Goal: Task Accomplishment & Management: Use online tool/utility

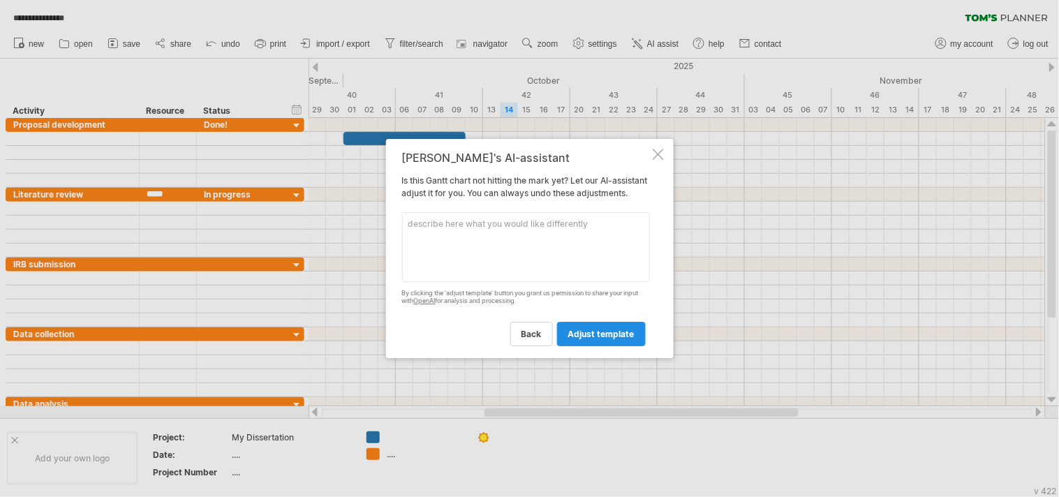
drag, startPoint x: 0, startPoint y: 0, endPoint x: 618, endPoint y: 338, distance: 704.0
click at [618, 338] on span "adjust template" at bounding box center [601, 334] width 66 height 10
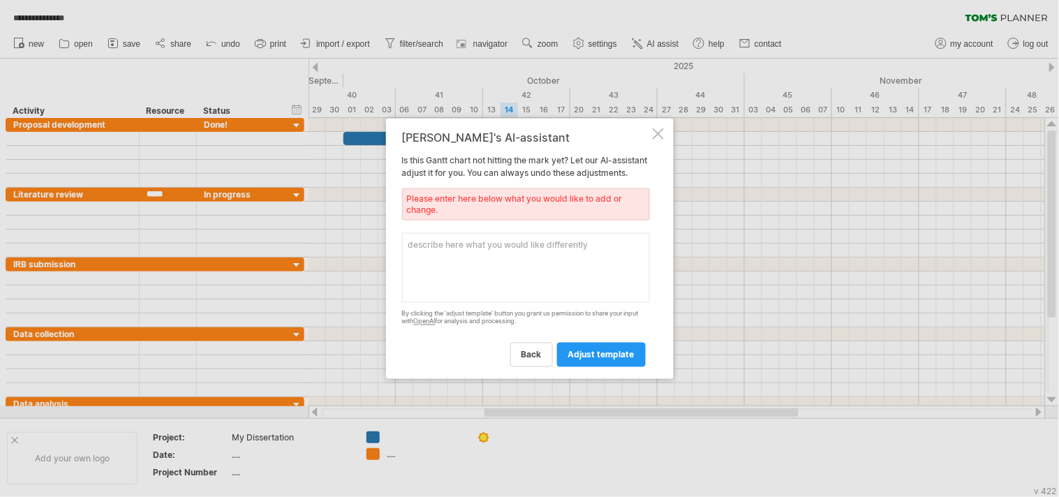
click at [470, 273] on textarea at bounding box center [526, 268] width 248 height 70
click at [657, 128] on div at bounding box center [658, 133] width 11 height 11
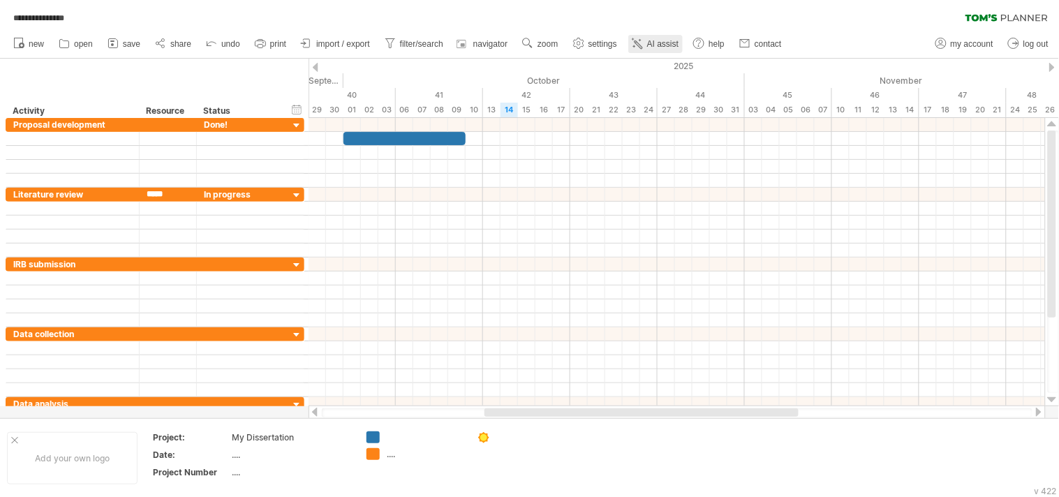
click at [654, 49] on link "AI assist" at bounding box center [655, 44] width 54 height 18
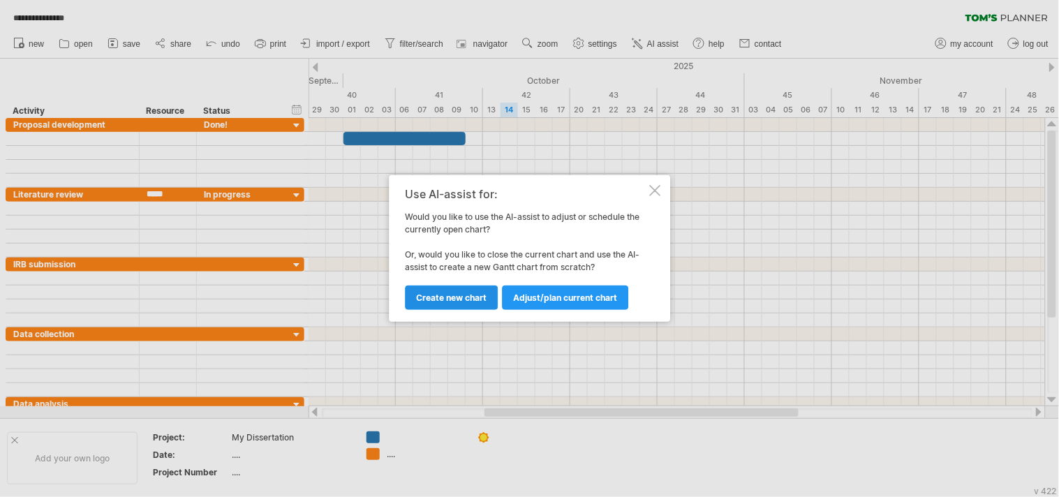
click at [478, 293] on span "Create new chart" at bounding box center [451, 297] width 70 height 10
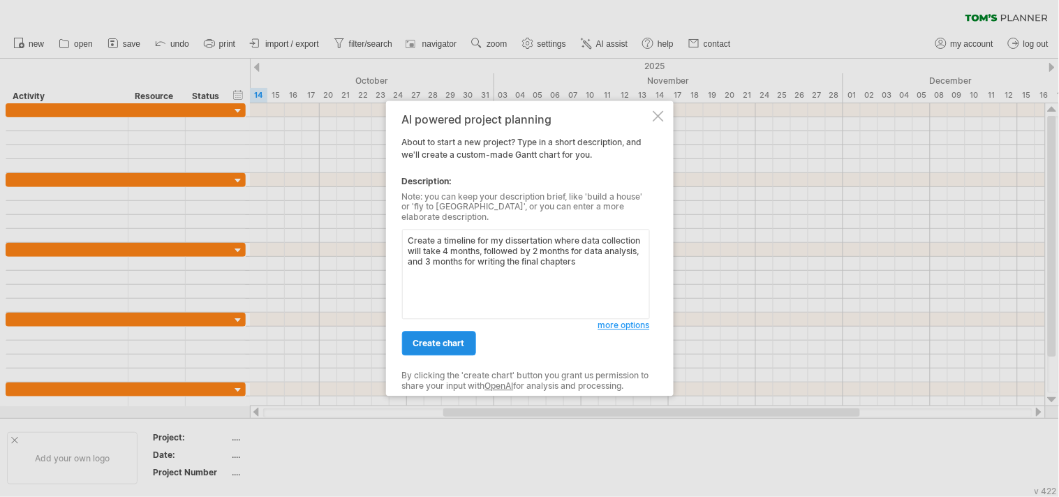
type textarea "Create a timeline for my dissertation where data collection will take 4 months,…"
click at [445, 338] on span "create chart" at bounding box center [439, 343] width 52 height 10
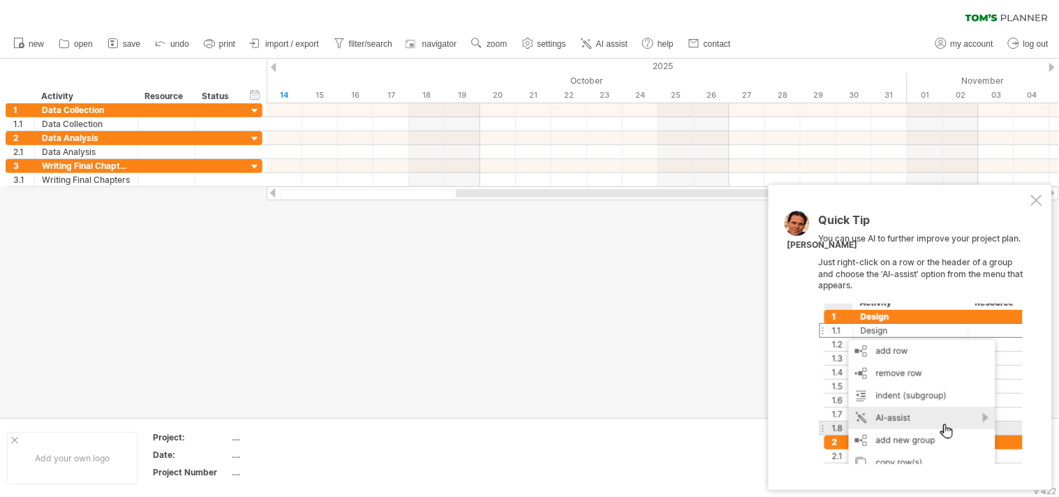
click at [1035, 206] on div "Quick Tip You can use AI to further improve your project plan. Just right-click…" at bounding box center [909, 337] width 283 height 305
click at [1031, 198] on div at bounding box center [1036, 200] width 11 height 11
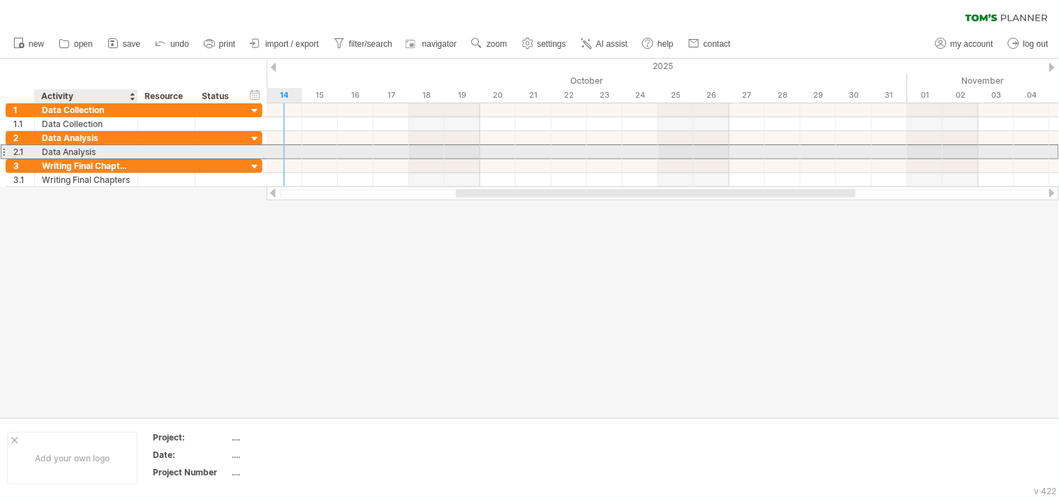
click at [113, 152] on div "Data Analysis" at bounding box center [86, 151] width 89 height 13
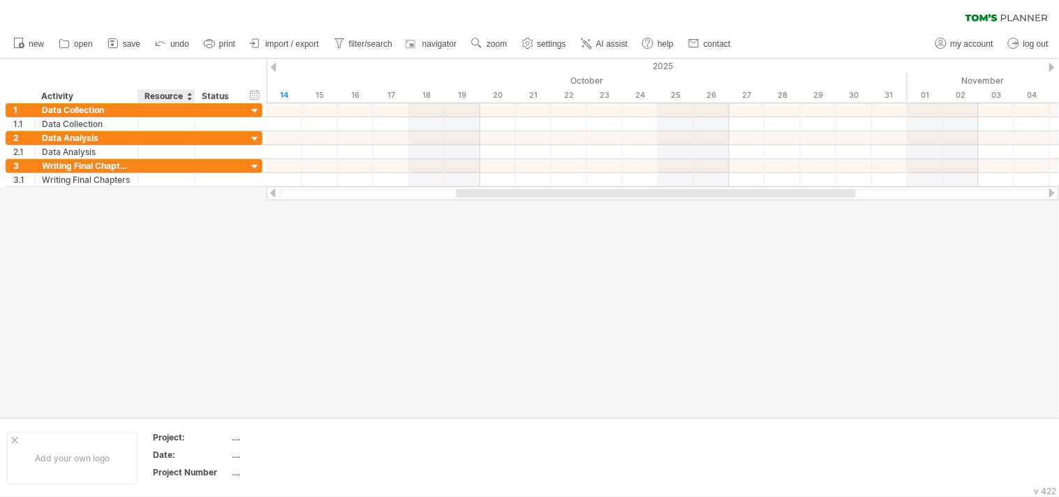
click at [163, 96] on div "Resource" at bounding box center [165, 96] width 43 height 14
click at [214, 98] on div "Status" at bounding box center [217, 96] width 31 height 14
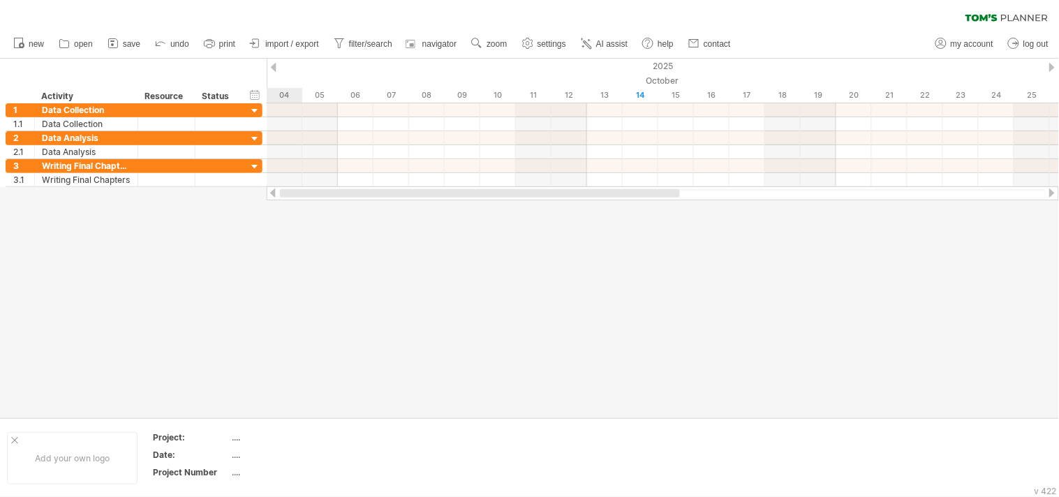
drag, startPoint x: 824, startPoint y: 197, endPoint x: 554, endPoint y: 203, distance: 269.5
click at [554, 203] on div "Trying to reach [DOMAIN_NAME] Connected again... 0% clear filter new 1" at bounding box center [529, 248] width 1059 height 497
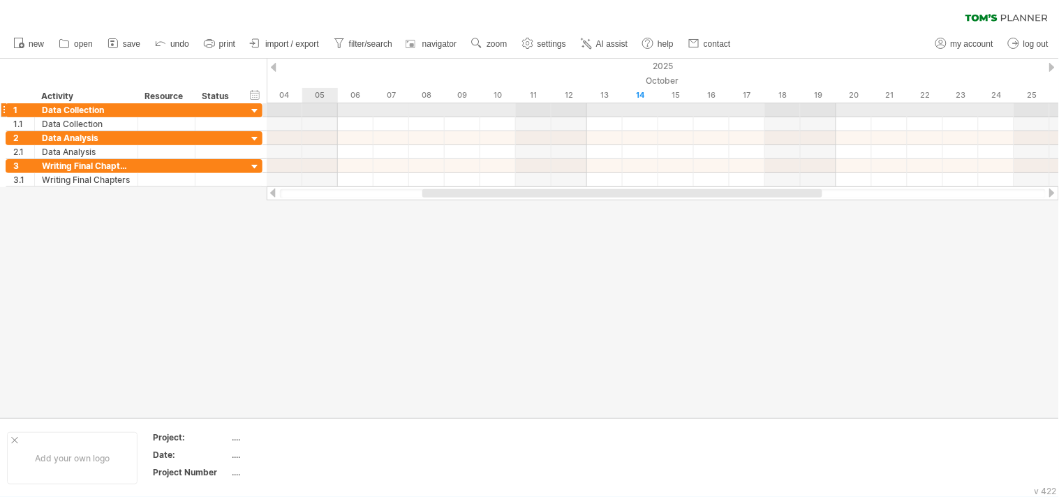
click at [325, 110] on div at bounding box center [663, 110] width 792 height 14
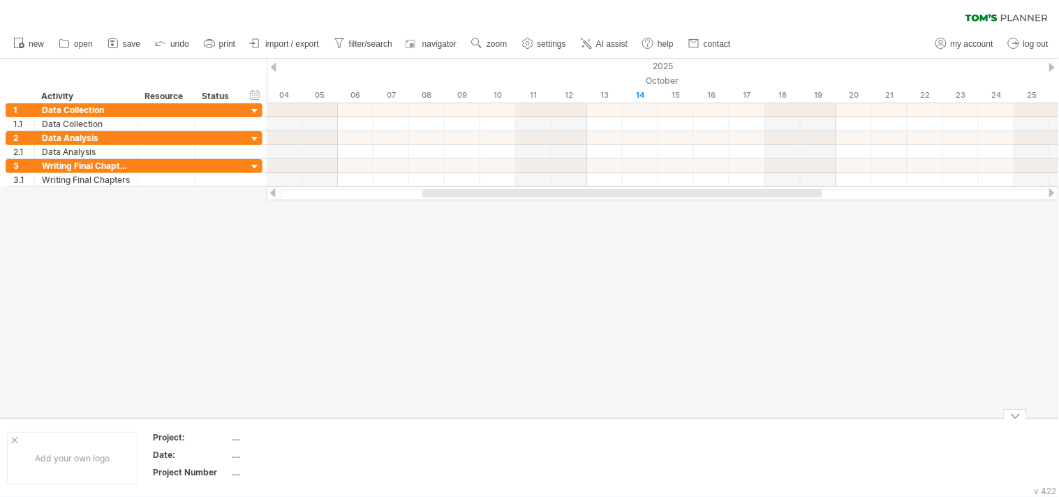
click at [327, 449] on div "...." at bounding box center [290, 455] width 117 height 12
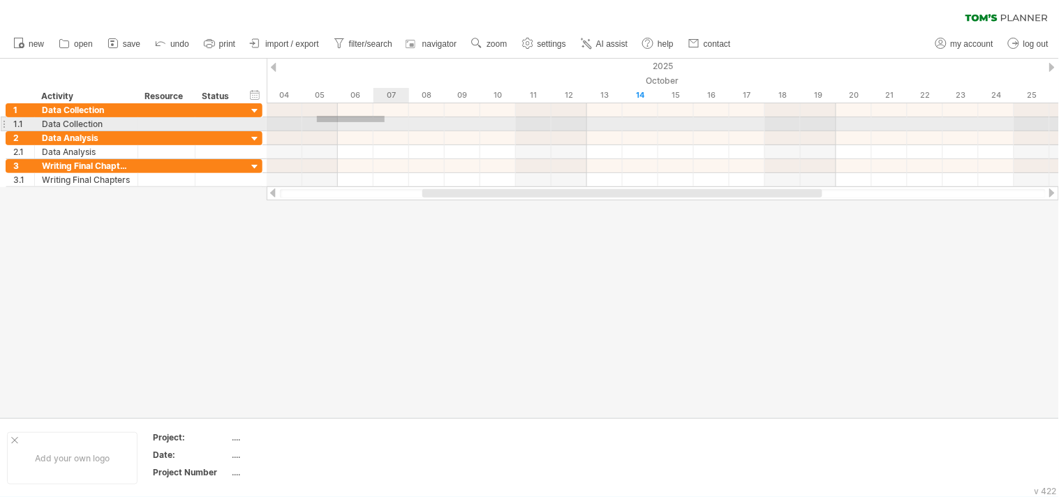
drag, startPoint x: 317, startPoint y: 116, endPoint x: 387, endPoint y: 122, distance: 70.1
click at [387, 122] on div at bounding box center [663, 117] width 792 height 28
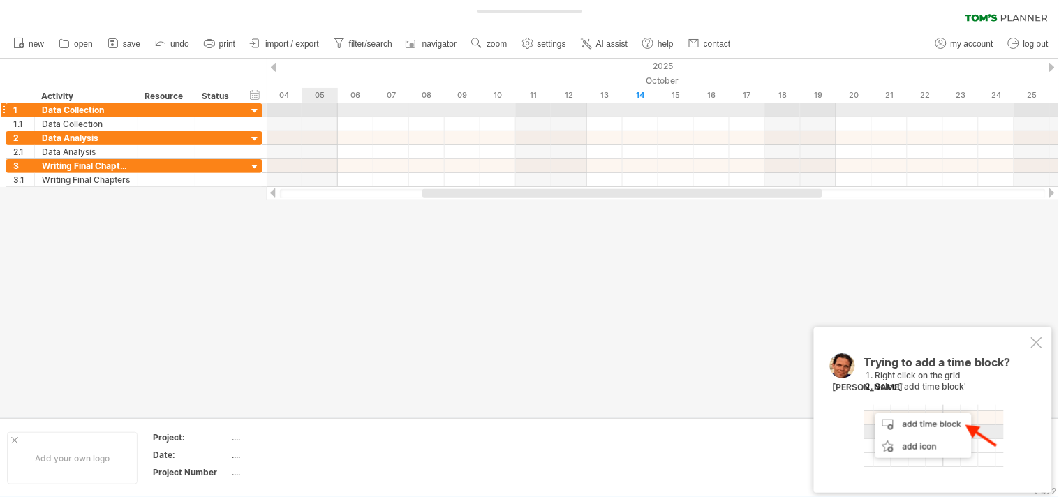
click at [304, 110] on div at bounding box center [663, 110] width 792 height 14
click at [310, 109] on div at bounding box center [663, 110] width 792 height 14
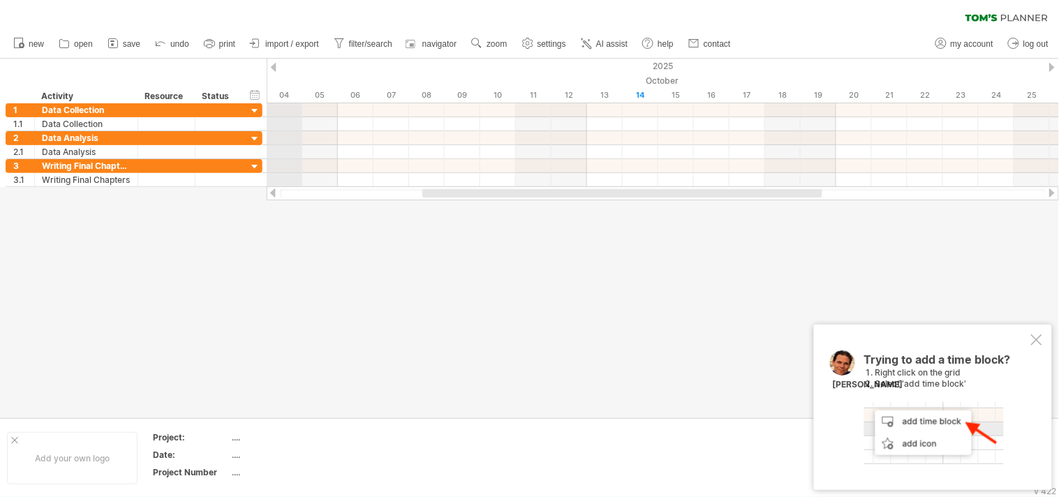
click at [269, 68] on div "2025" at bounding box center [853, 66] width 3239 height 15
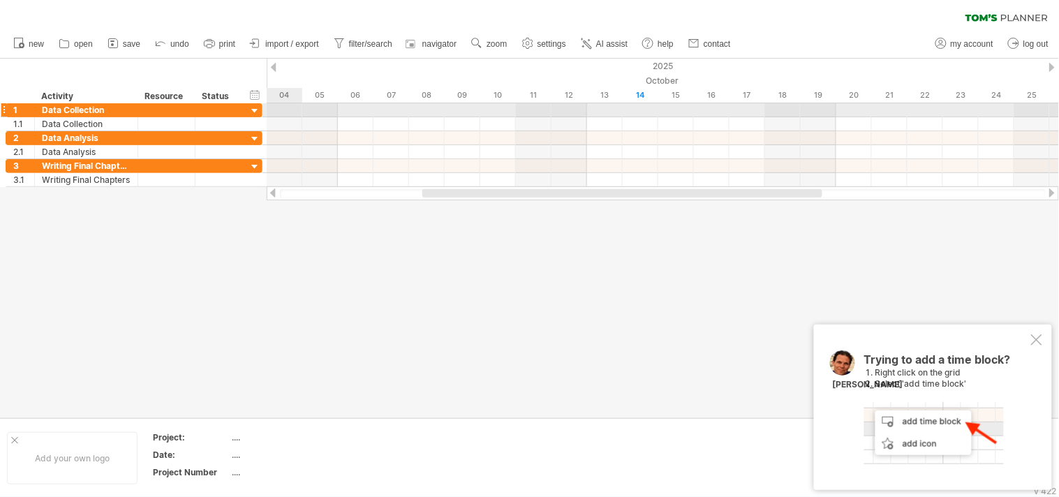
click at [283, 108] on div at bounding box center [663, 110] width 792 height 14
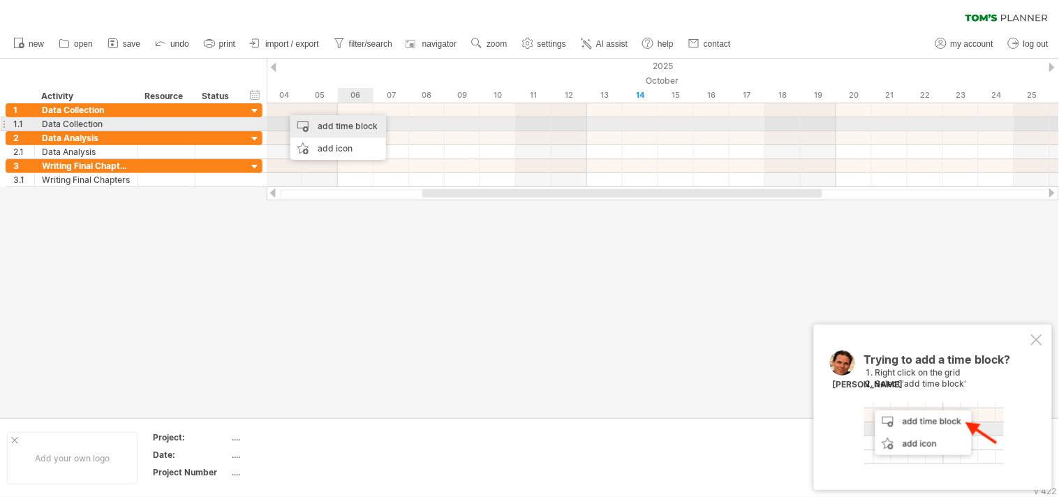
click at [351, 129] on div "add time block" at bounding box center [338, 126] width 96 height 22
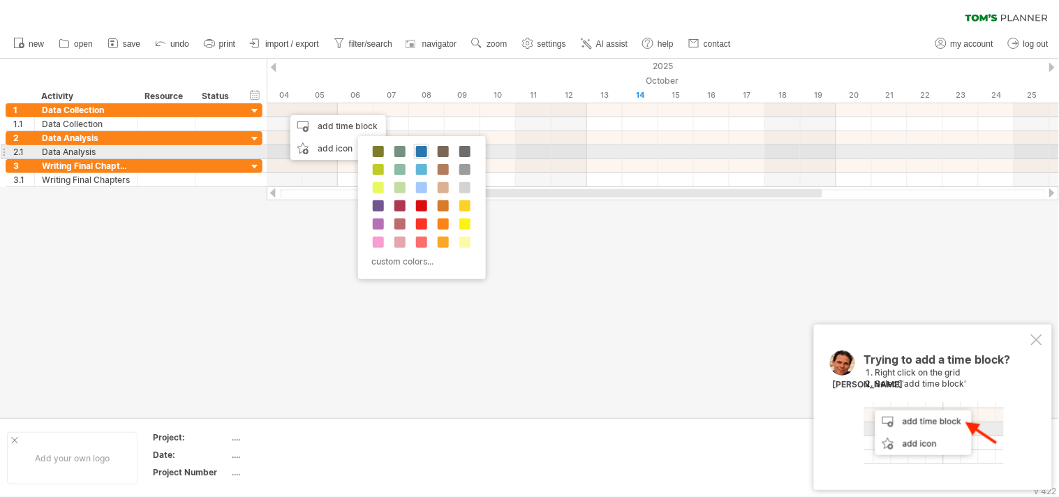
click at [421, 154] on span at bounding box center [421, 151] width 11 height 11
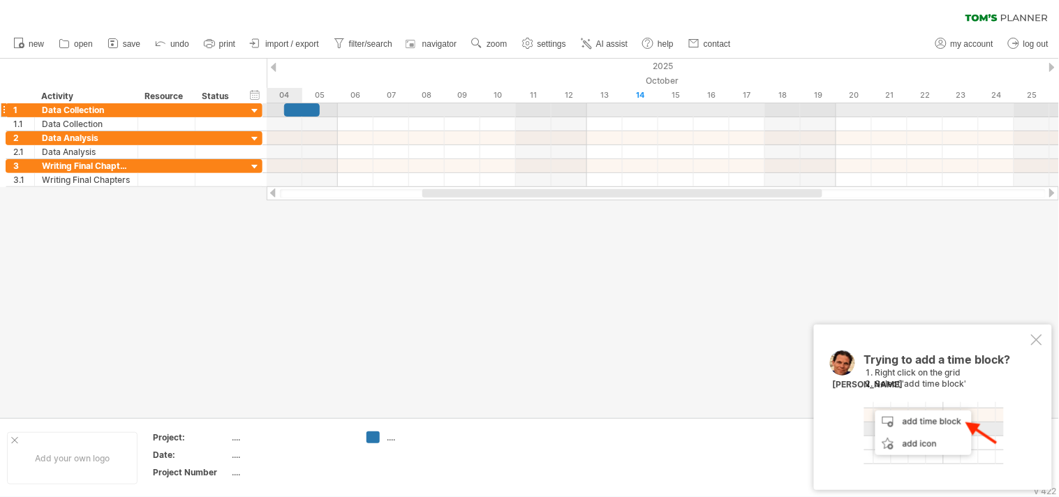
click at [275, 107] on div at bounding box center [663, 110] width 792 height 14
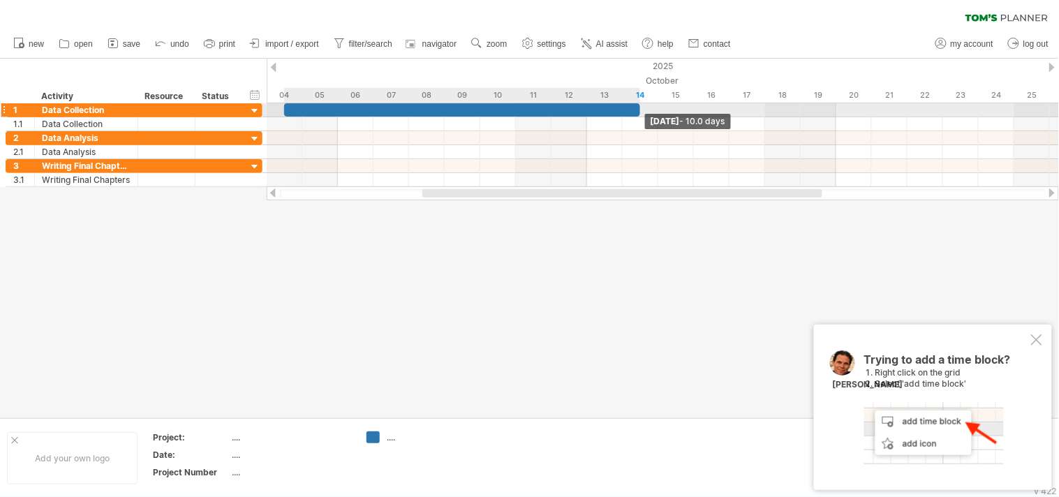
drag, startPoint x: 319, startPoint y: 107, endPoint x: 643, endPoint y: 110, distance: 324.5
click at [643, 110] on div "[DATE] - 10.0 days [DATE]" at bounding box center [663, 145] width 792 height 84
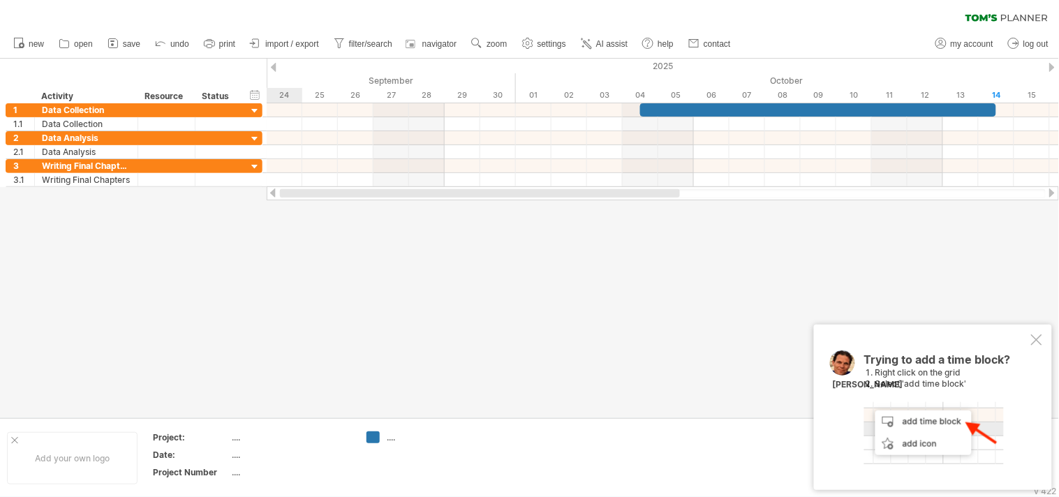
drag, startPoint x: 749, startPoint y: 194, endPoint x: 579, endPoint y: 196, distance: 169.6
click at [579, 196] on div at bounding box center [480, 193] width 400 height 8
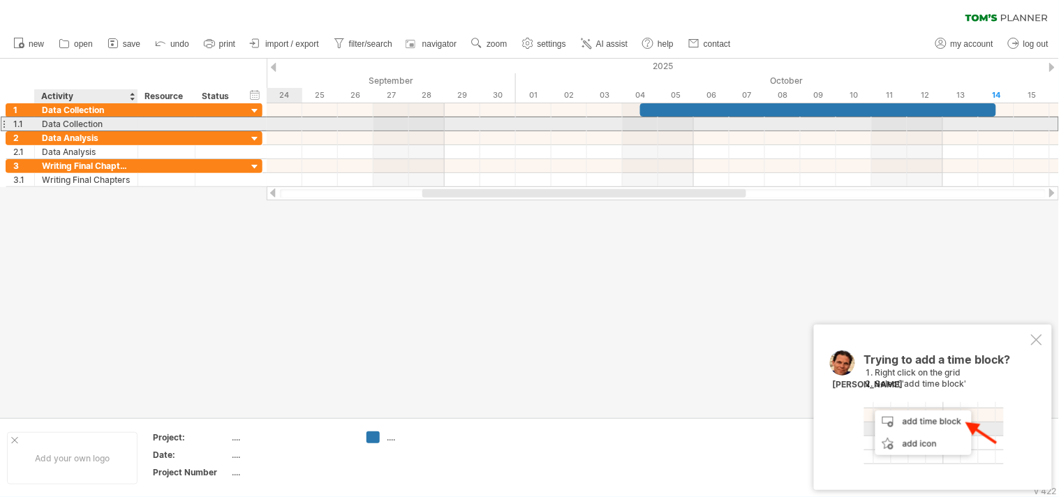
click at [54, 122] on div "Data Collection" at bounding box center [86, 123] width 89 height 13
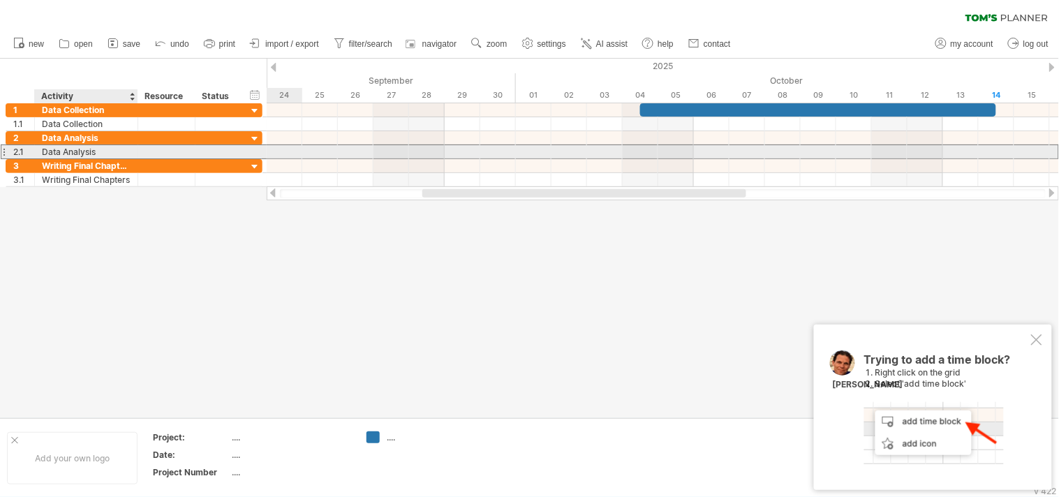
click at [74, 151] on div "Data Analysis" at bounding box center [86, 151] width 89 height 13
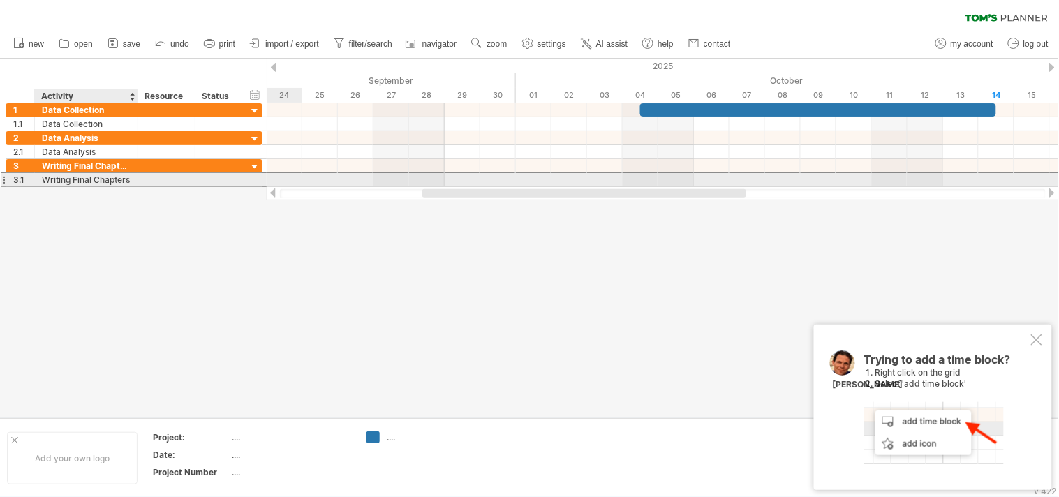
click at [78, 176] on div "Writing Final Chapters" at bounding box center [86, 179] width 89 height 13
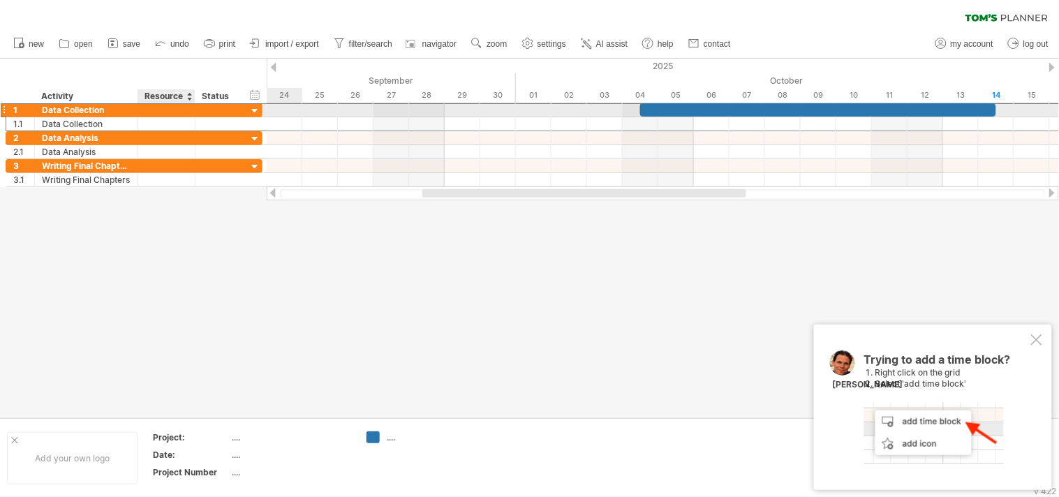
click at [169, 112] on div at bounding box center [166, 109] width 43 height 13
type input "*"
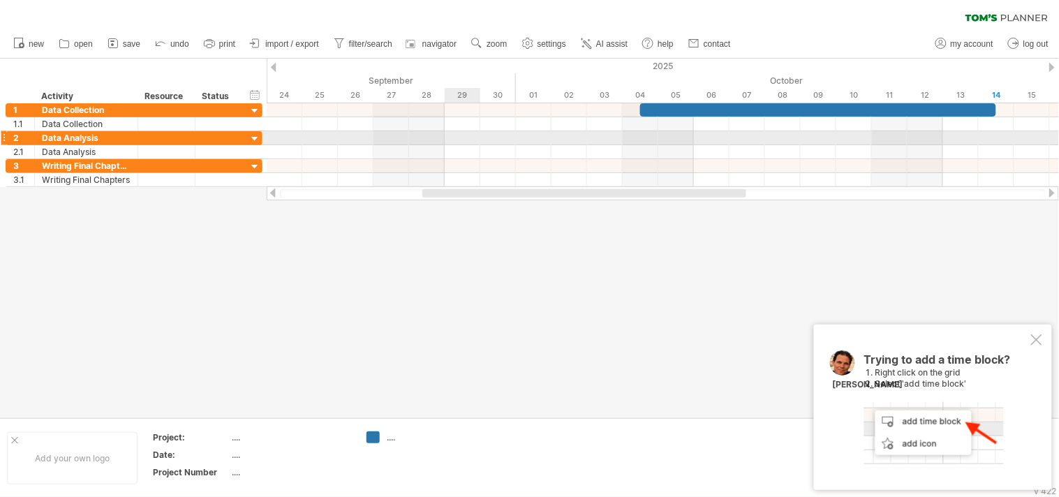
click at [472, 140] on div at bounding box center [663, 138] width 792 height 14
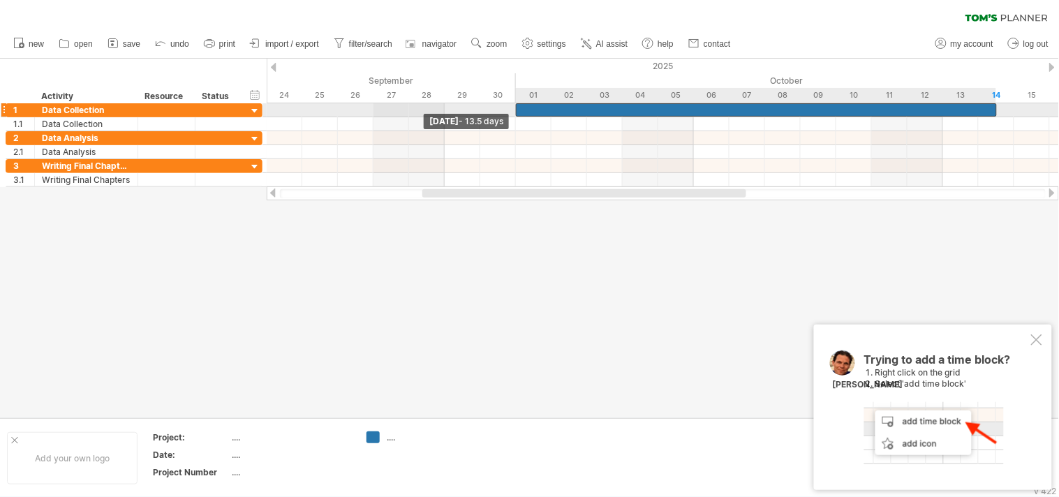
drag, startPoint x: 640, startPoint y: 110, endPoint x: 523, endPoint y: 110, distance: 116.5
click at [523, 110] on div at bounding box center [756, 109] width 481 height 13
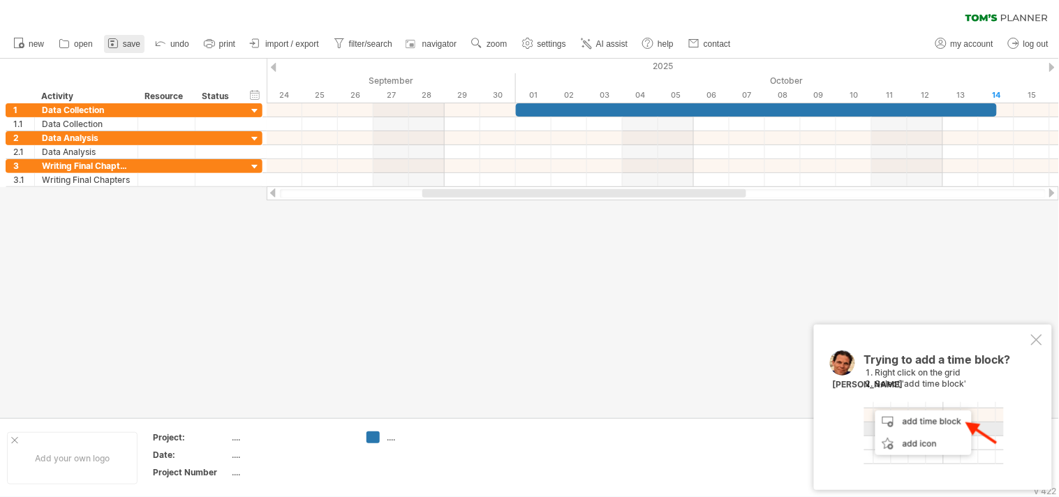
click at [134, 45] on span "save" at bounding box center [131, 44] width 17 height 10
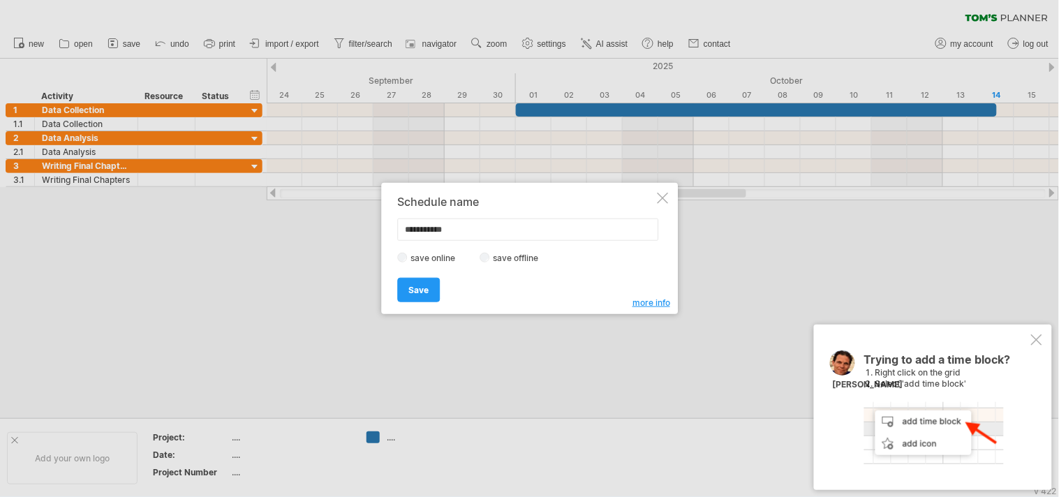
click at [435, 224] on input "**********" at bounding box center [527, 229] width 261 height 22
type input "*"
click at [435, 224] on input "**********" at bounding box center [527, 229] width 261 height 22
type input "**********"
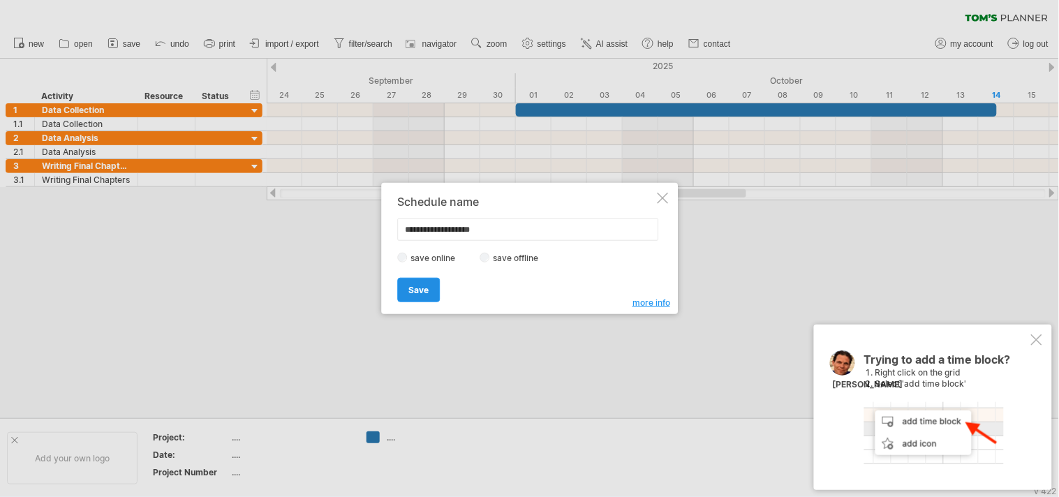
click at [422, 285] on span "Save" at bounding box center [418, 290] width 20 height 10
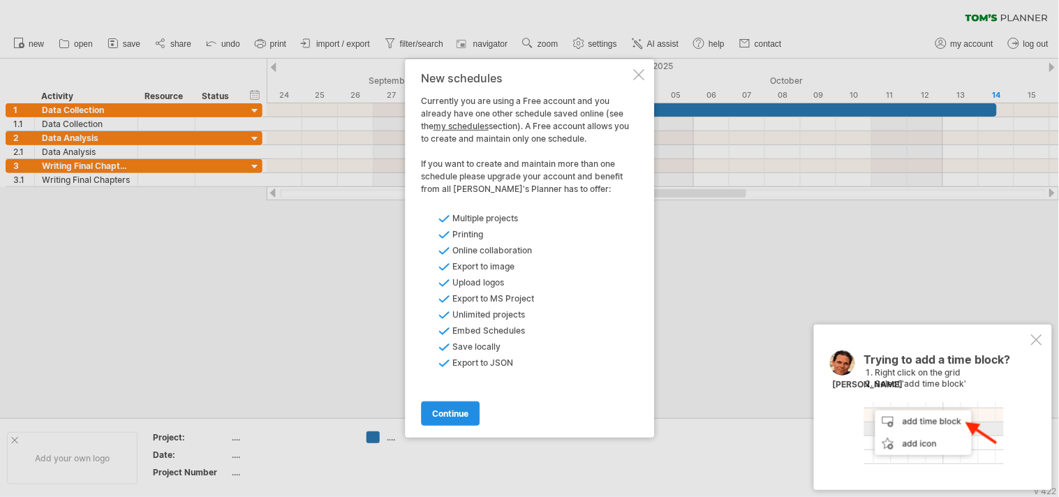
click at [463, 417] on span "continue" at bounding box center [450, 413] width 36 height 10
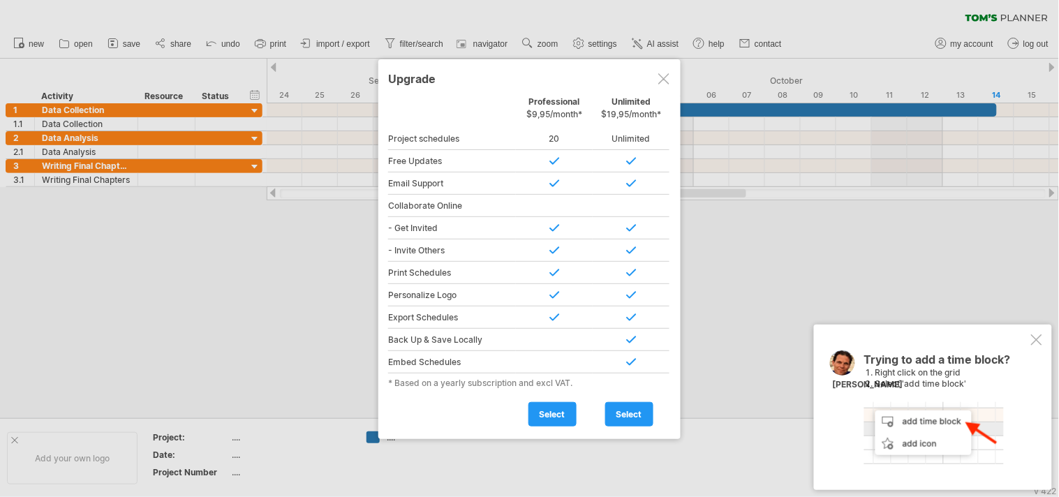
click at [665, 79] on div at bounding box center [663, 78] width 11 height 11
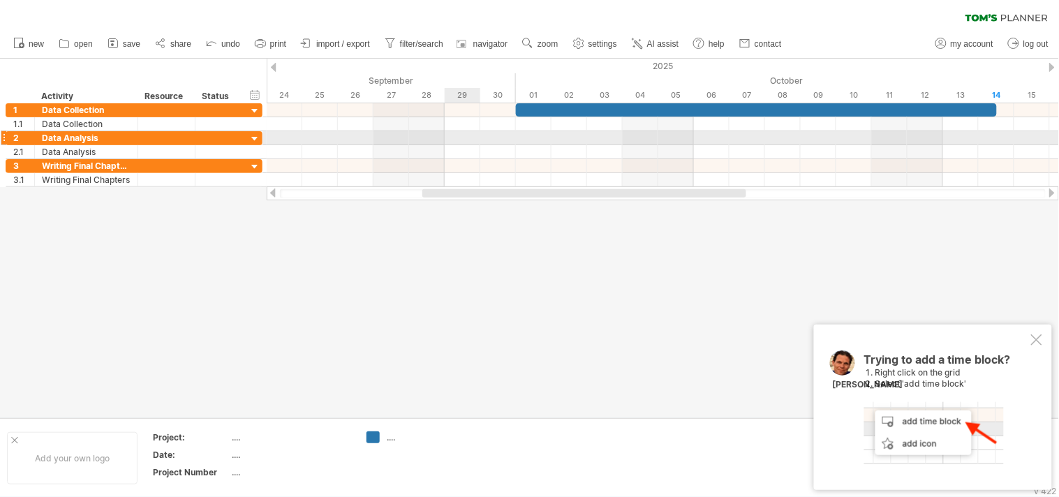
click at [479, 145] on div at bounding box center [663, 152] width 792 height 14
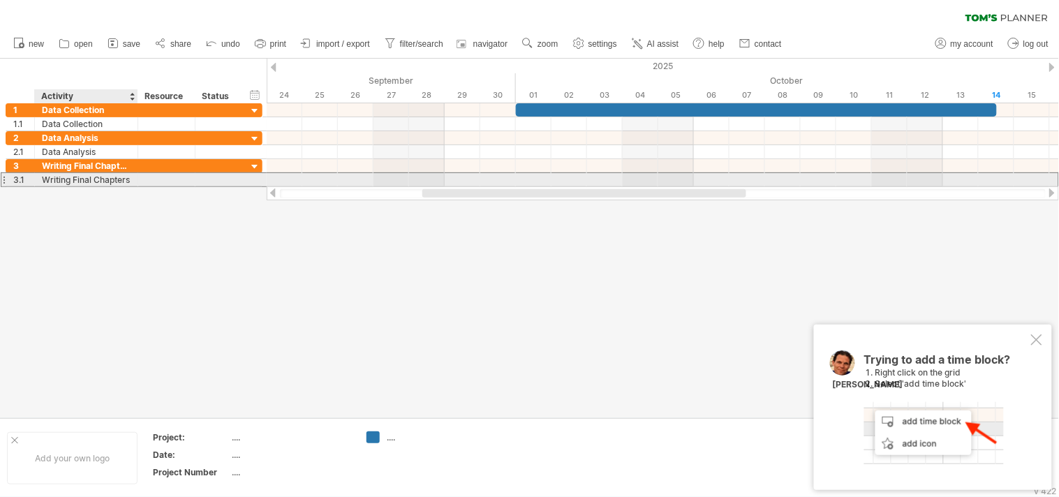
click at [110, 179] on div "Writing Final Chapters" at bounding box center [86, 179] width 89 height 13
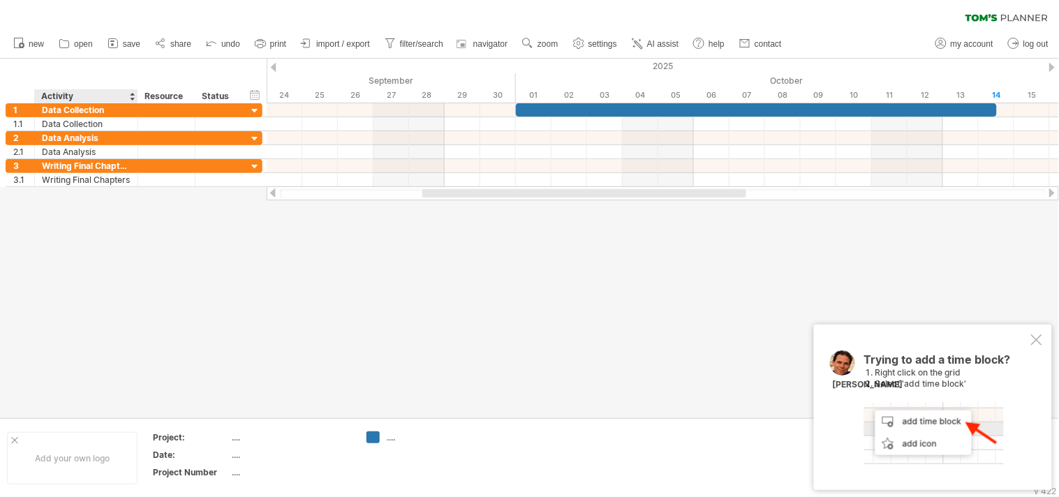
click at [66, 211] on div at bounding box center [529, 238] width 1059 height 359
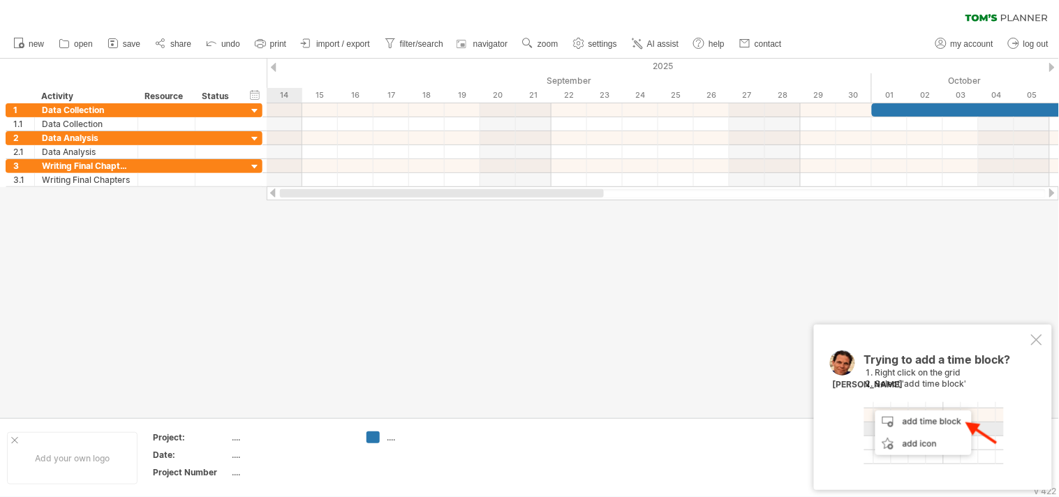
drag, startPoint x: 597, startPoint y: 193, endPoint x: 335, endPoint y: 200, distance: 261.8
click at [335, 200] on div at bounding box center [663, 193] width 792 height 14
click at [597, 51] on link "settings" at bounding box center [595, 44] width 52 height 18
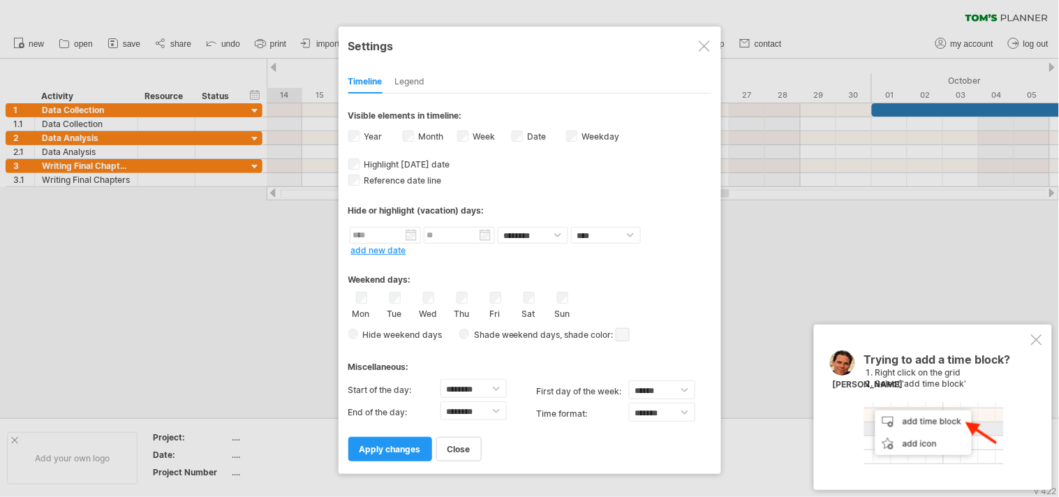
click at [702, 49] on div at bounding box center [704, 45] width 11 height 11
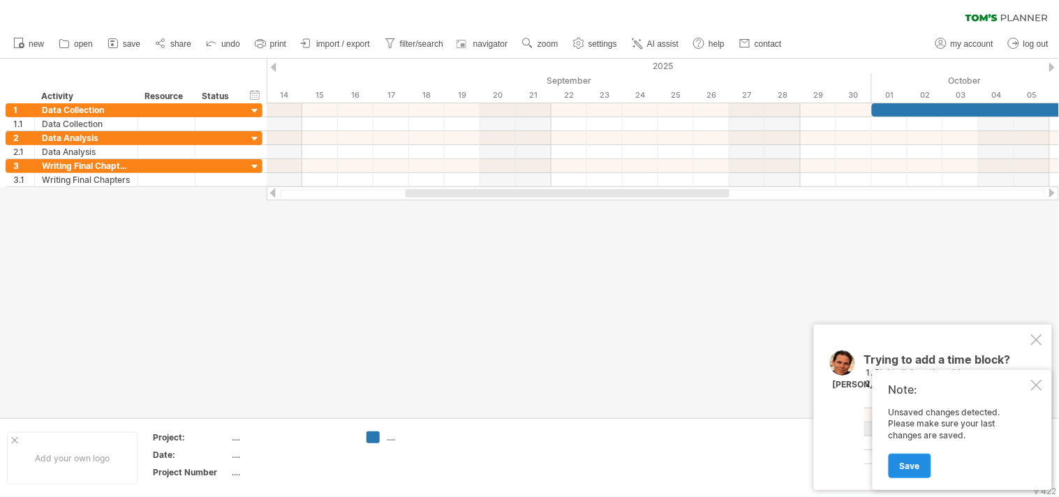
click at [914, 463] on span "Save" at bounding box center [910, 466] width 20 height 10
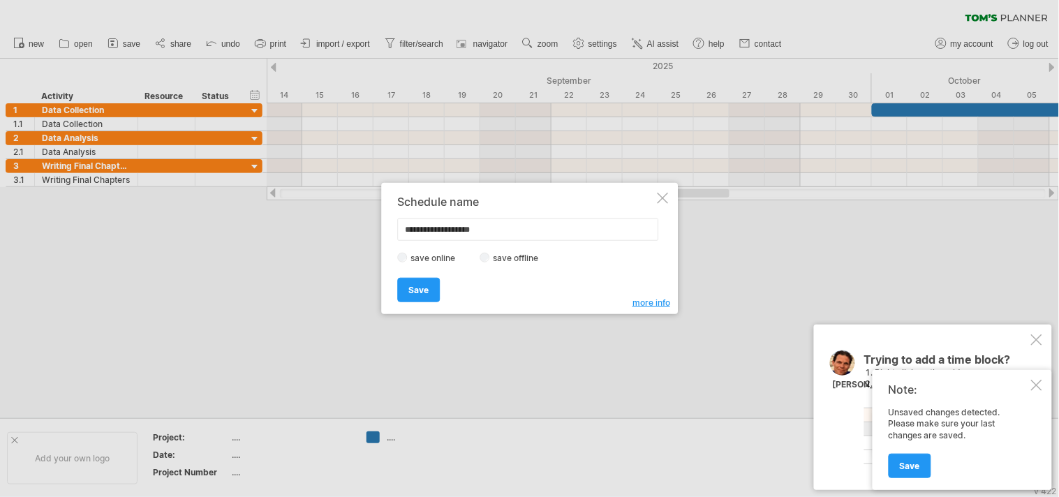
click at [427, 276] on div "Save Save" at bounding box center [525, 284] width 257 height 36
click at [422, 293] on span "Save" at bounding box center [418, 290] width 20 height 10
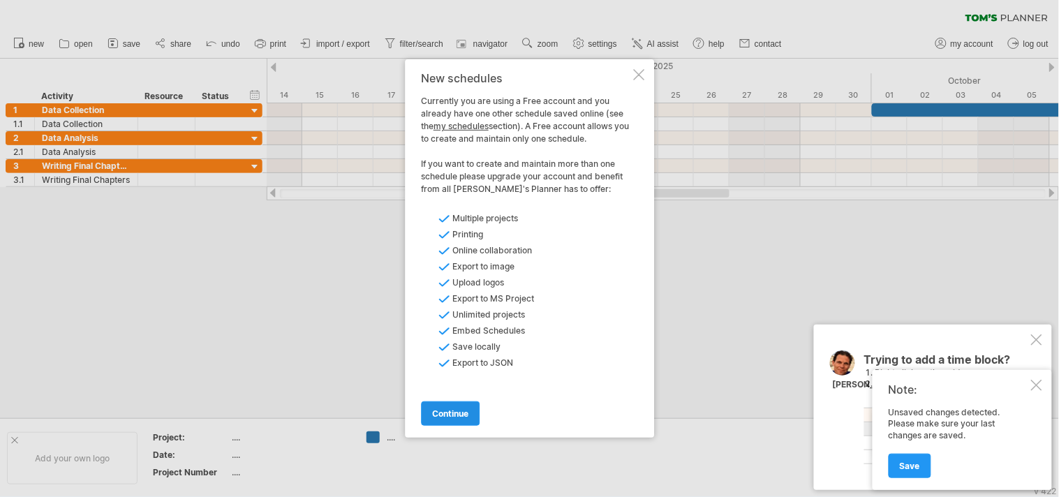
click at [450, 407] on link "continue" at bounding box center [450, 413] width 59 height 24
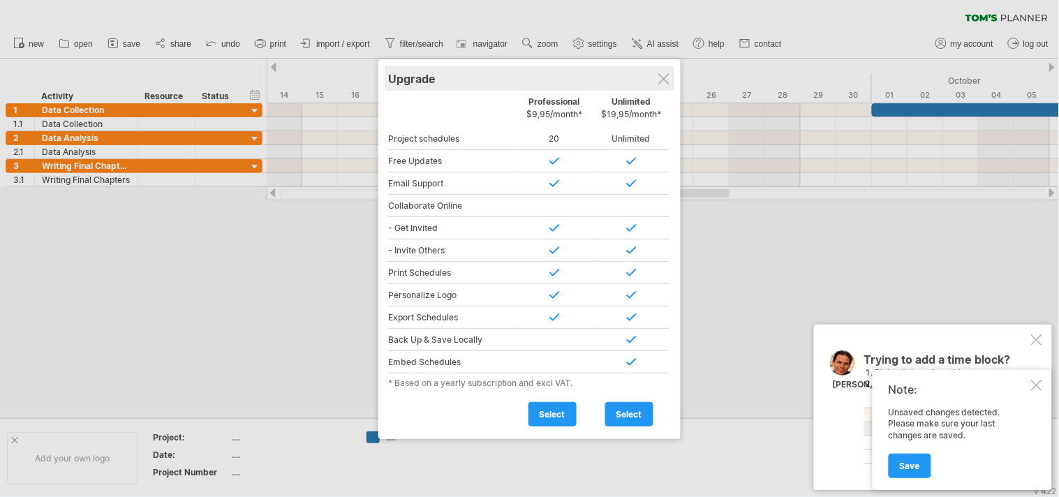
click at [671, 82] on div "Upgrade" at bounding box center [529, 78] width 283 height 25
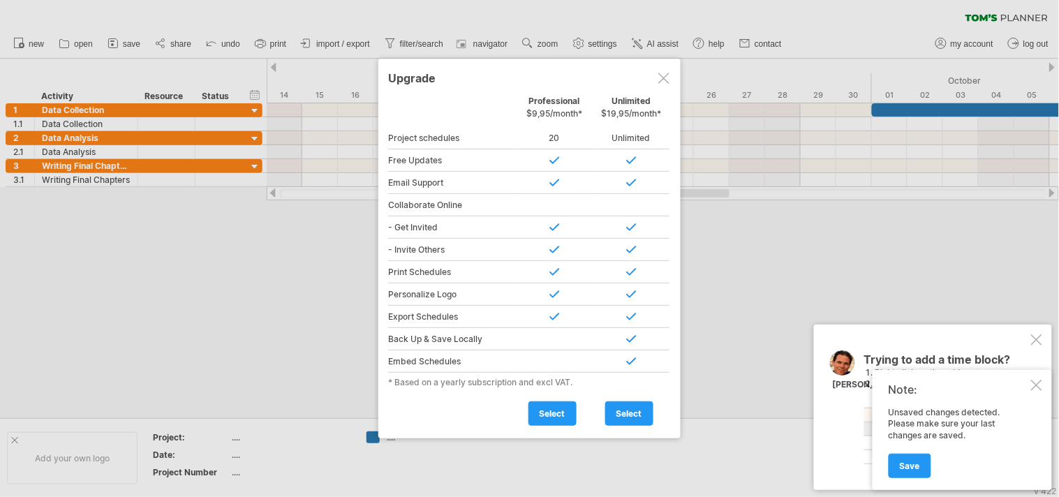
click at [1036, 382] on div at bounding box center [1036, 385] width 11 height 11
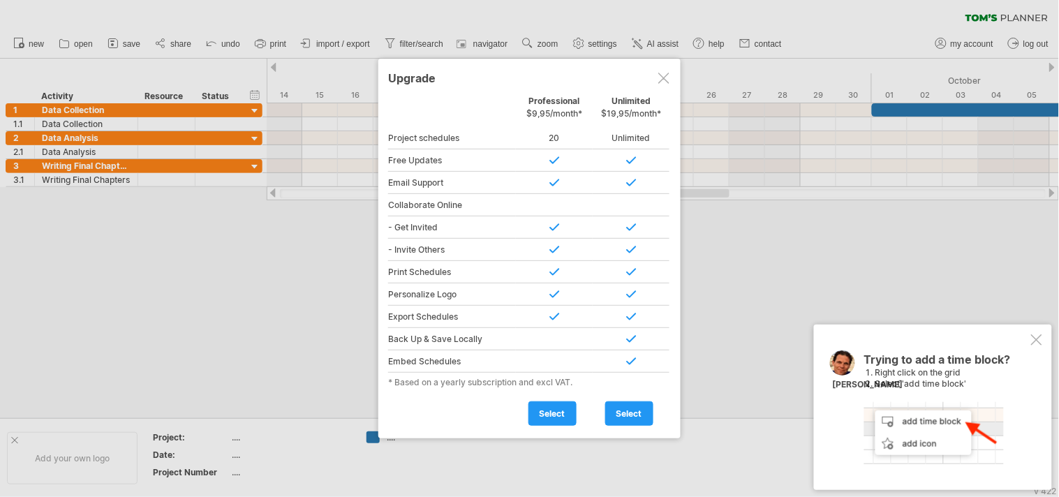
click at [1033, 335] on div at bounding box center [1036, 339] width 11 height 11
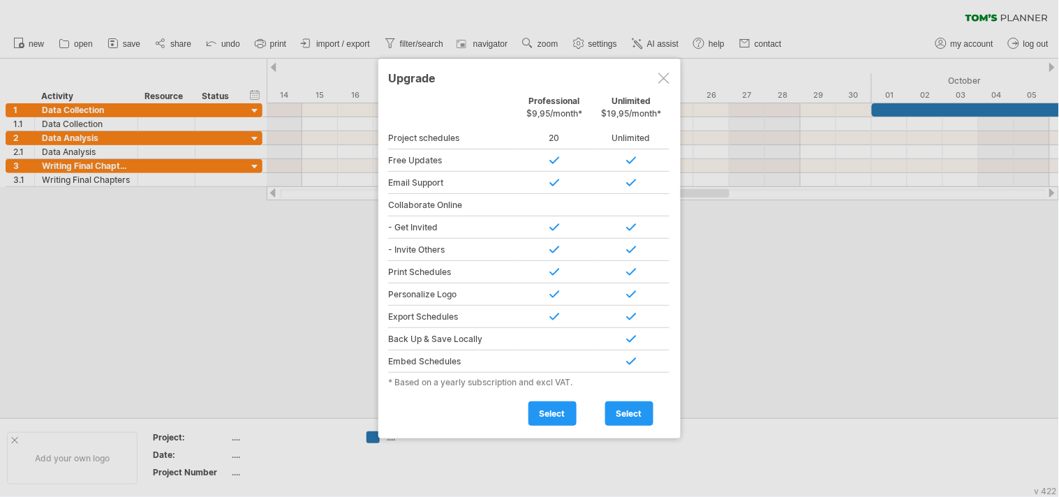
click at [664, 77] on div at bounding box center [663, 78] width 11 height 11
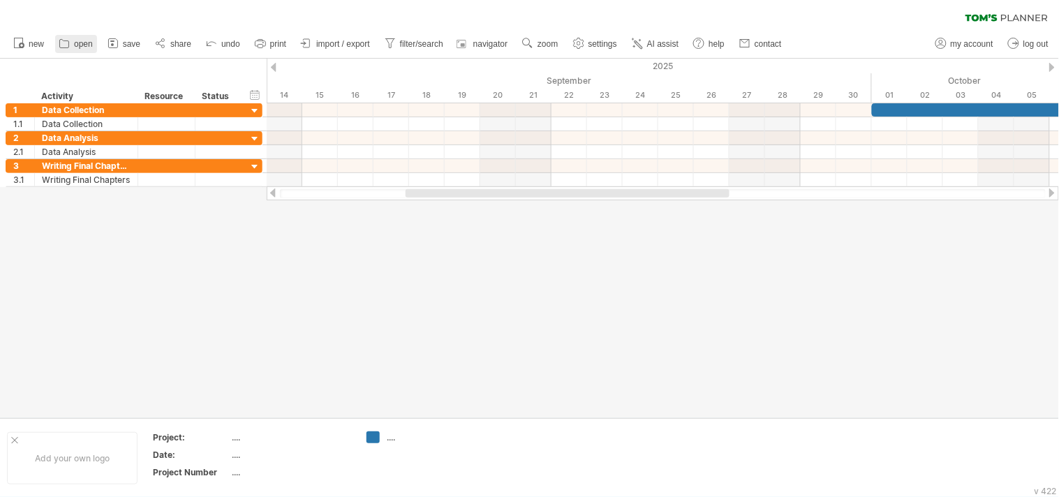
click at [67, 42] on icon at bounding box center [64, 43] width 14 height 14
type input "**********"
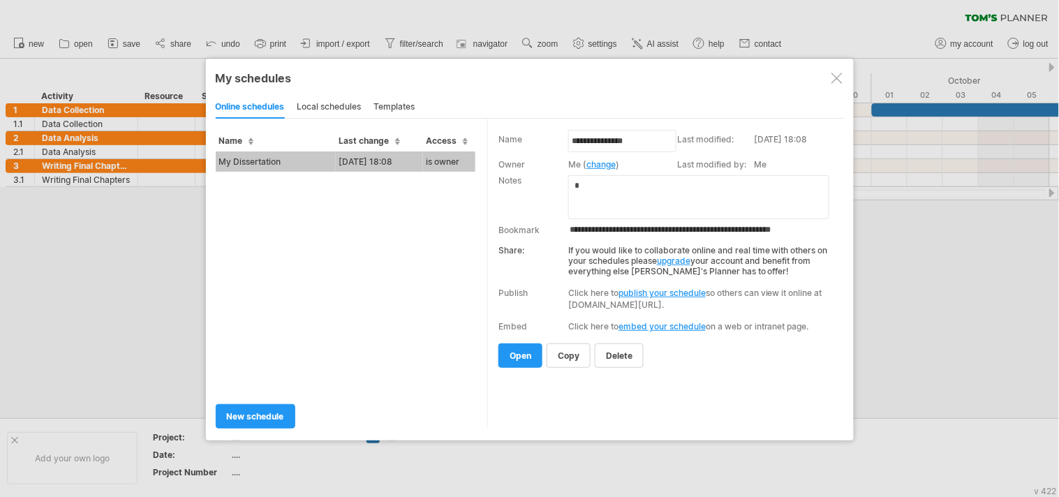
click at [276, 151] on td "My Dissertation" at bounding box center [276, 161] width 120 height 20
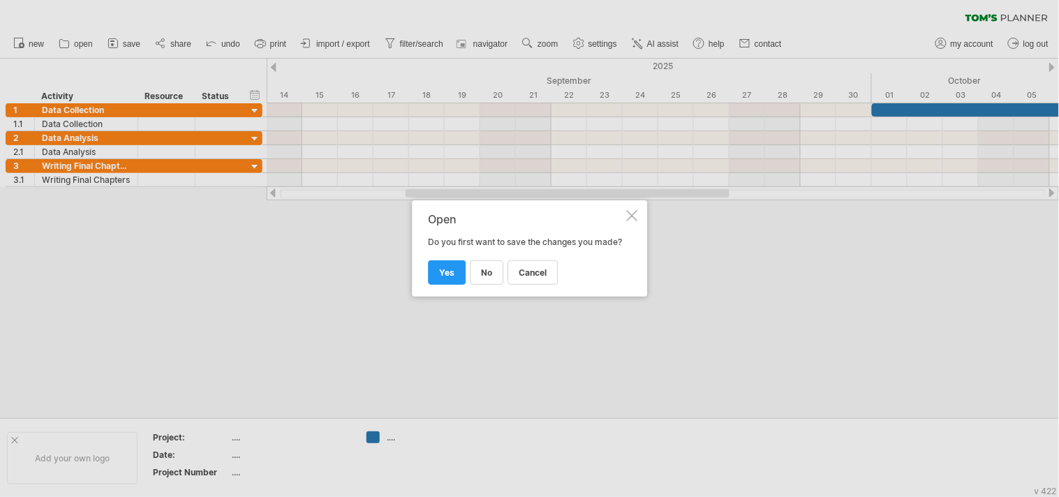
click at [276, 149] on div "Trying to reach [DOMAIN_NAME] Connected again... 0% clear filter new 1" at bounding box center [529, 248] width 1059 height 497
click at [450, 275] on span "yes" at bounding box center [446, 272] width 15 height 10
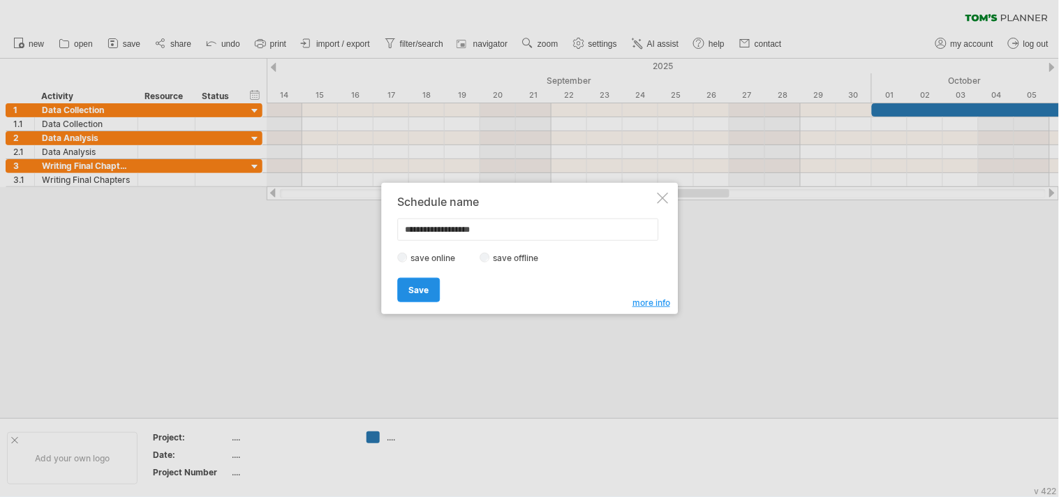
click at [421, 288] on span "Save" at bounding box center [418, 290] width 20 height 10
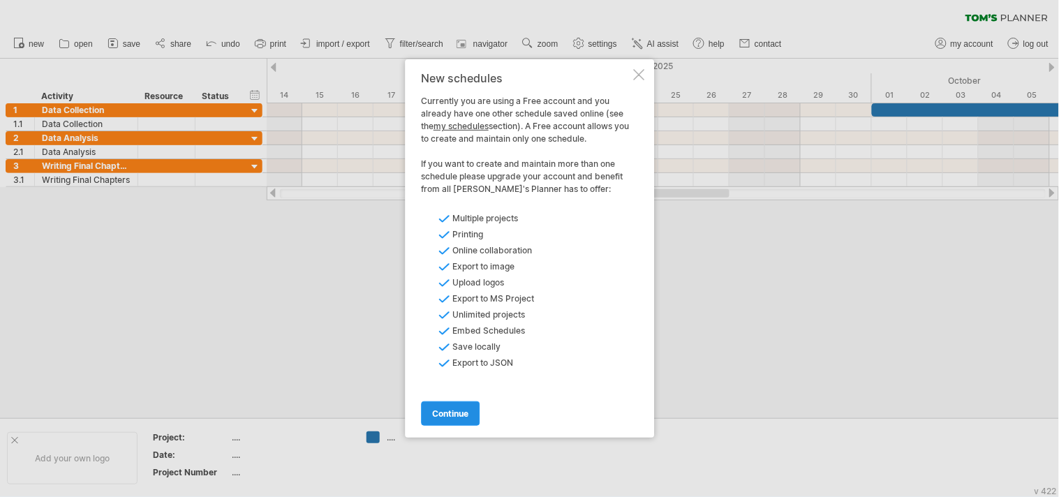
click at [442, 408] on span "continue" at bounding box center [450, 413] width 36 height 10
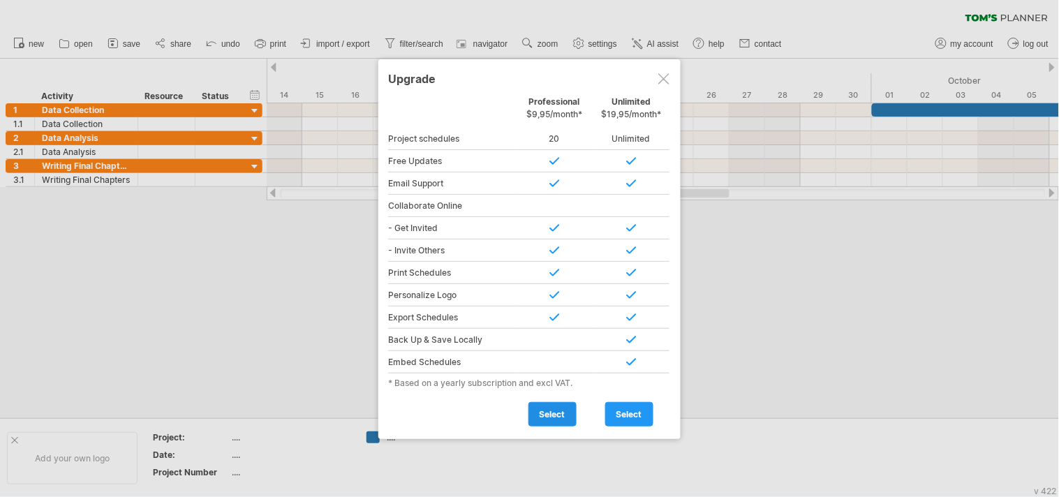
click at [553, 417] on span "select" at bounding box center [552, 414] width 26 height 10
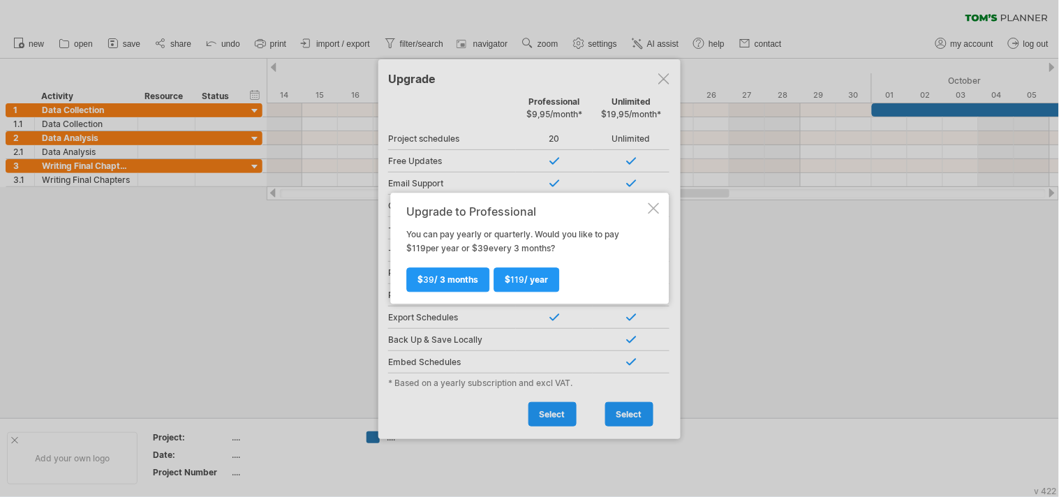
click at [653, 208] on div at bounding box center [653, 208] width 11 height 11
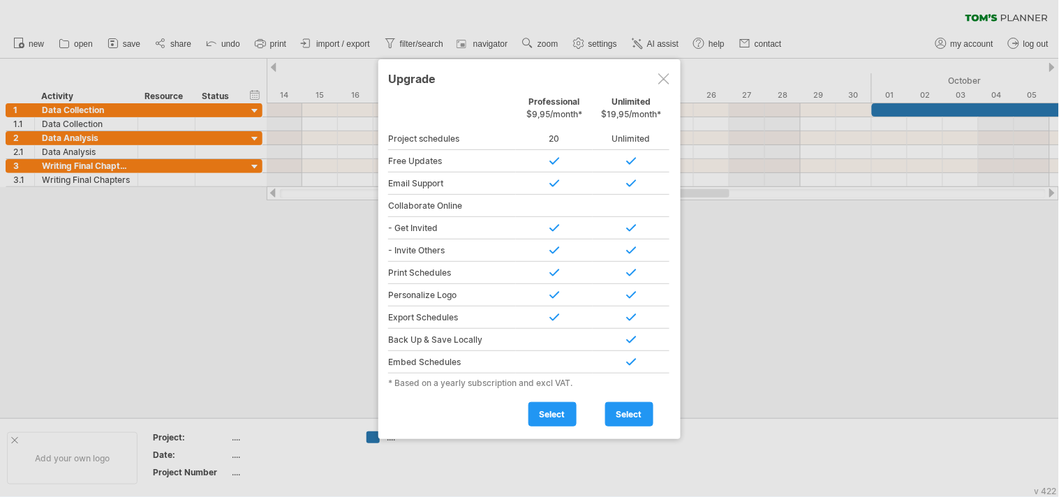
click at [664, 77] on div at bounding box center [663, 78] width 11 height 11
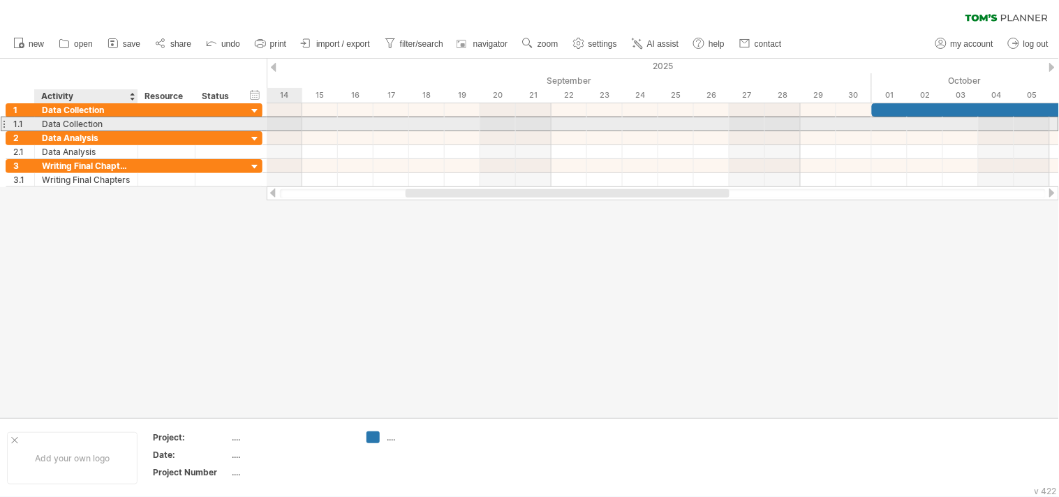
click at [64, 128] on div "Data Collection" at bounding box center [86, 123] width 89 height 13
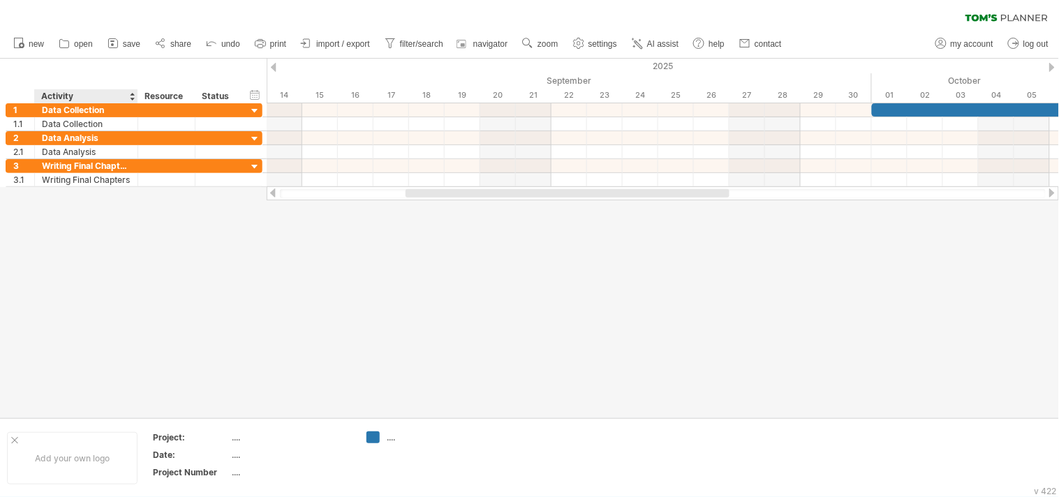
click at [86, 208] on div at bounding box center [529, 238] width 1059 height 359
click at [641, 198] on div at bounding box center [663, 193] width 766 height 9
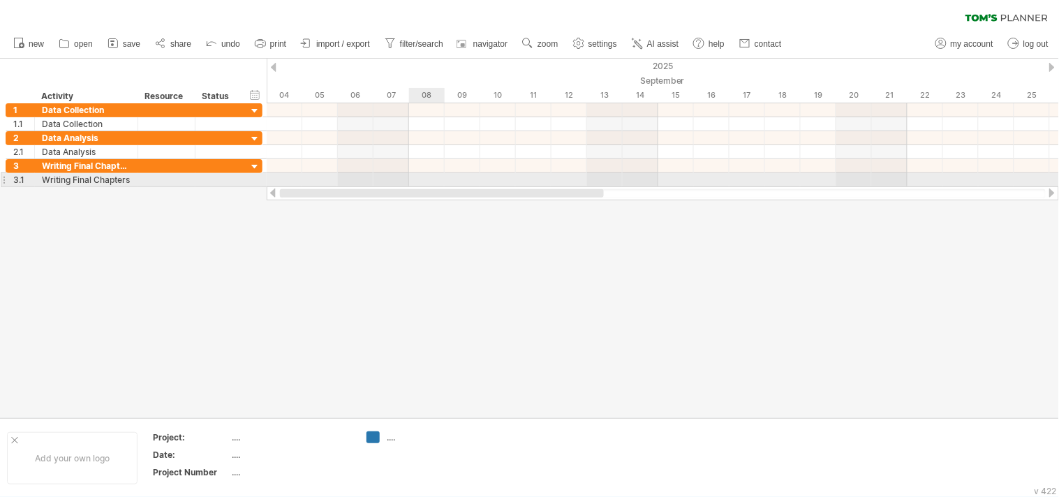
drag, startPoint x: 641, startPoint y: 191, endPoint x: 428, endPoint y: 183, distance: 213.0
click at [428, 183] on div "Trying to reach [DOMAIN_NAME] Connected again... 0% loading... clear filter" at bounding box center [529, 248] width 1059 height 497
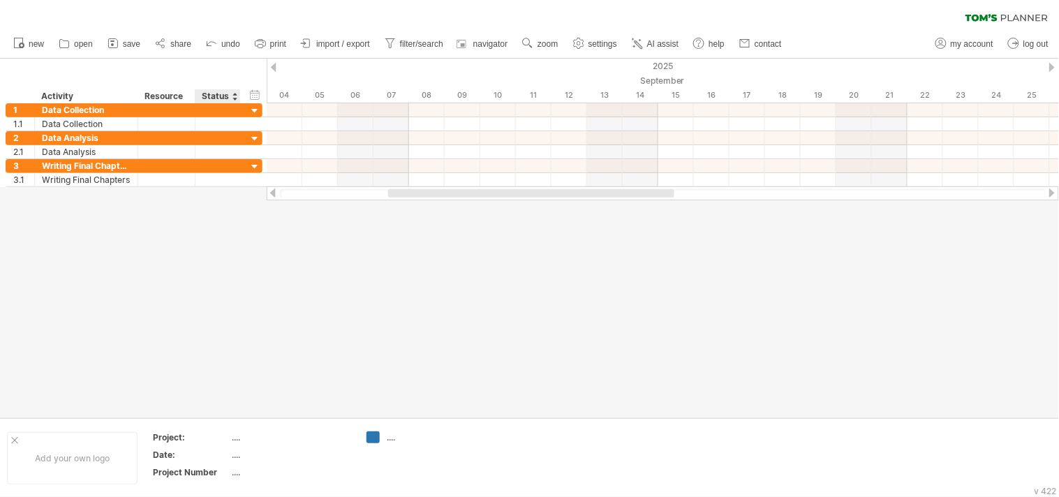
click at [215, 224] on div at bounding box center [529, 238] width 1059 height 359
click at [82, 49] on link "open" at bounding box center [76, 44] width 42 height 18
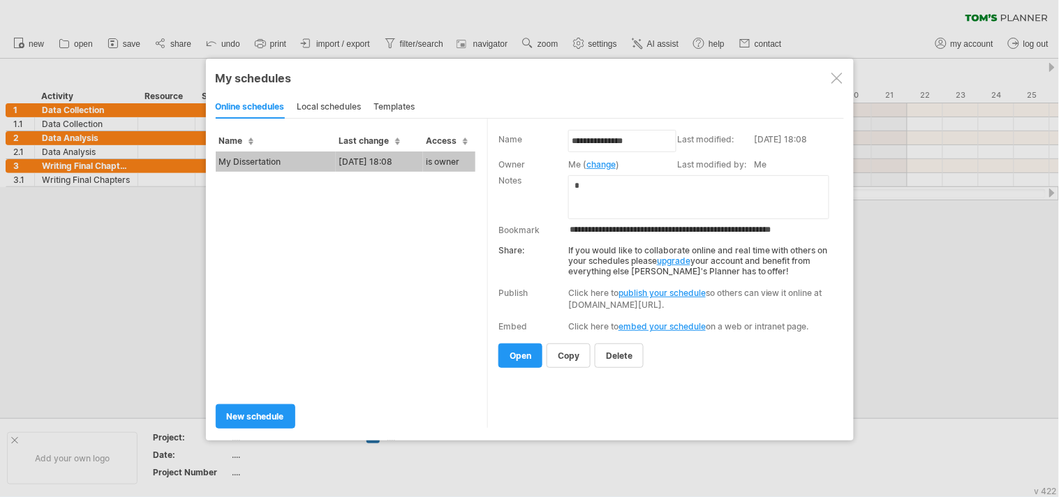
click at [329, 102] on div "local schedules" at bounding box center [329, 107] width 64 height 22
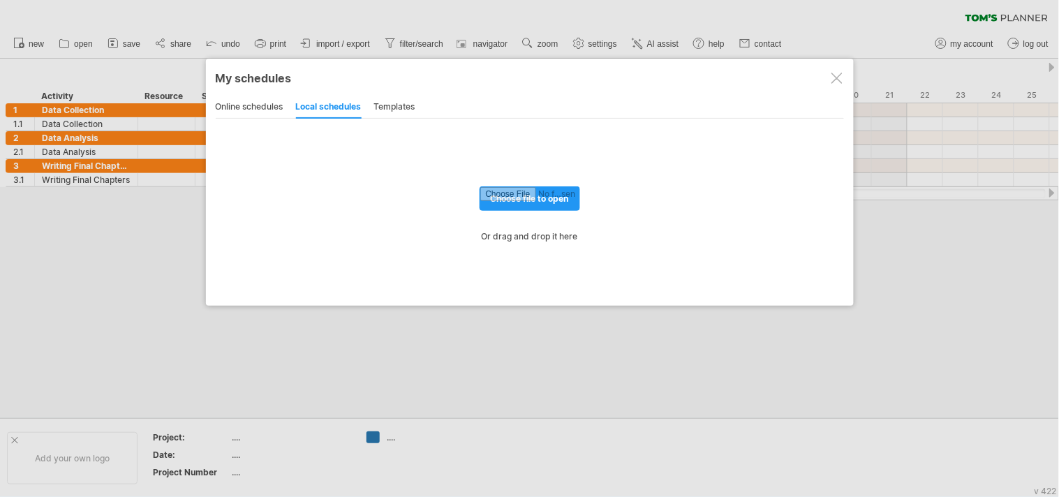
click at [395, 102] on div "templates" at bounding box center [394, 107] width 41 height 22
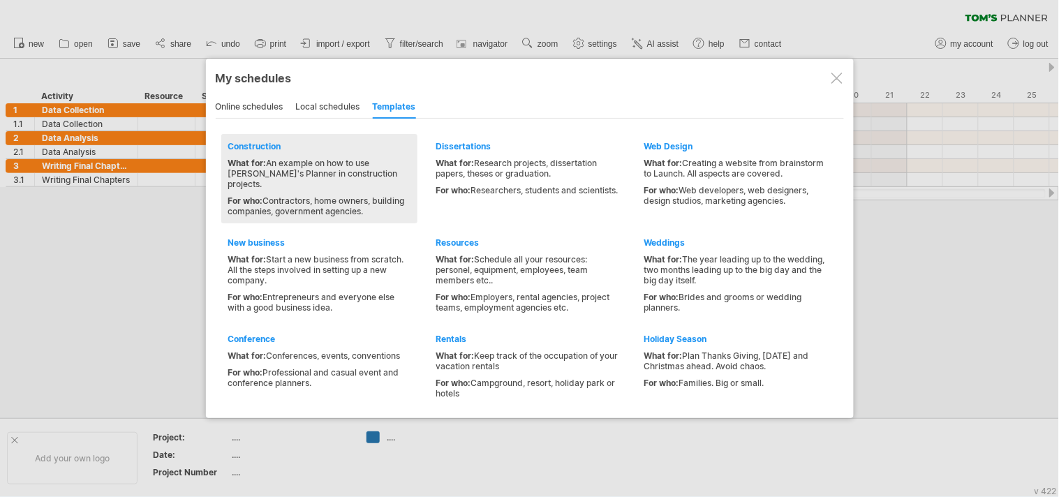
click at [280, 158] on div "What for: An example on how to use [PERSON_NAME]'s Planner in construction proj…" at bounding box center [319, 173] width 182 height 31
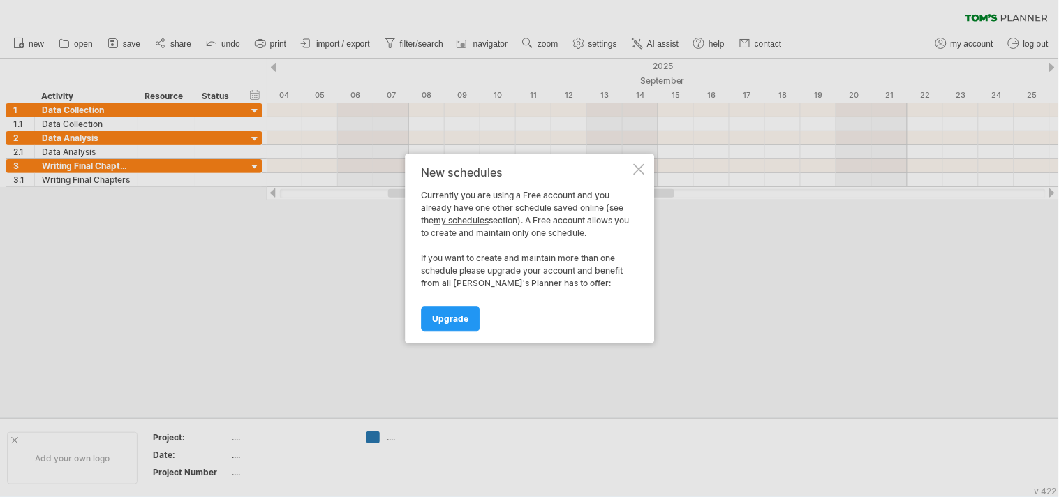
click at [642, 167] on div at bounding box center [638, 169] width 11 height 11
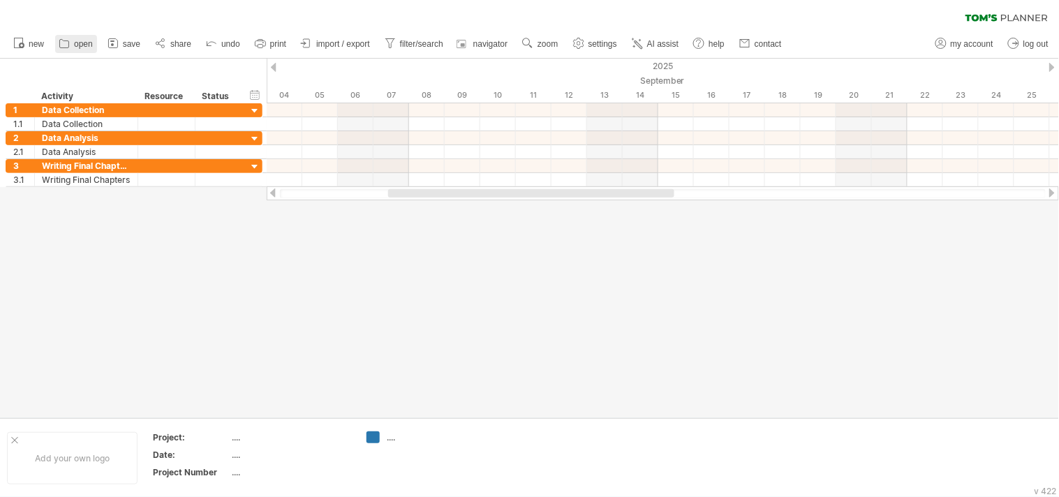
click at [91, 42] on span "open" at bounding box center [83, 44] width 19 height 10
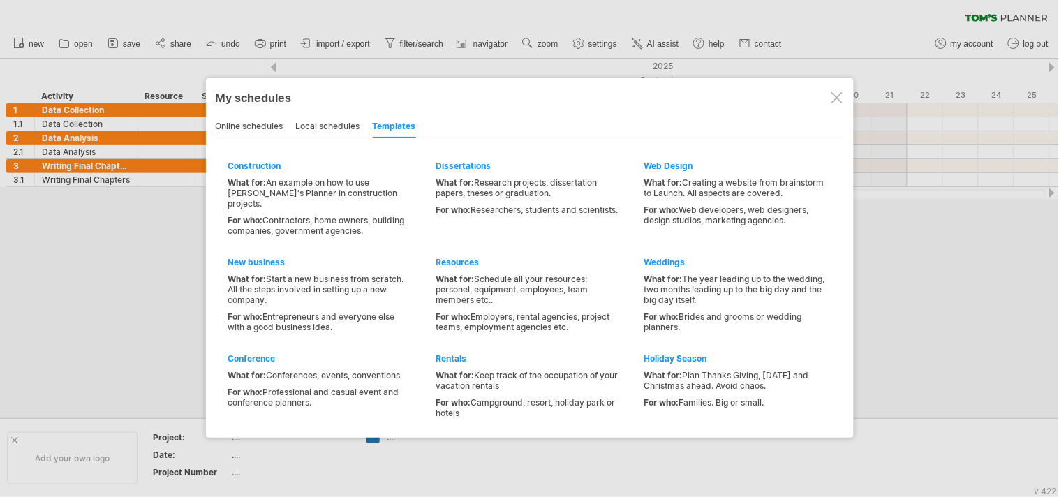
click at [260, 124] on div "online schedules" at bounding box center [250, 127] width 68 height 22
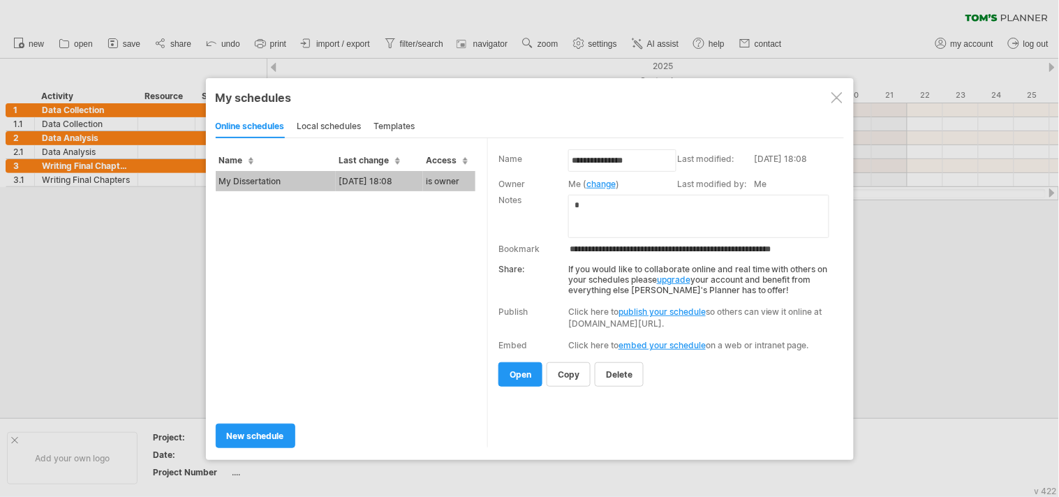
click at [836, 92] on div at bounding box center [836, 97] width 11 height 11
